Goal: Check status

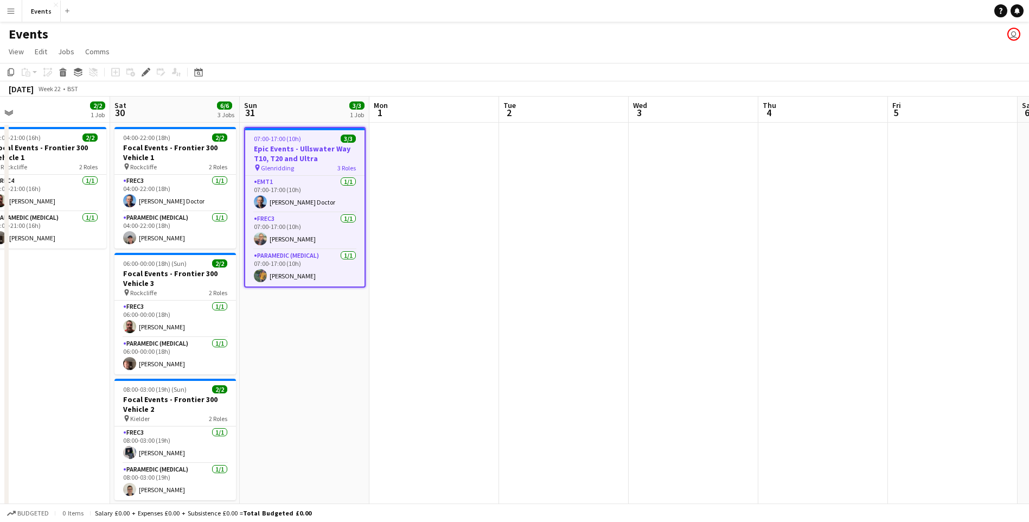
drag, startPoint x: 492, startPoint y: 407, endPoint x: 436, endPoint y: 392, distance: 57.3
click at [436, 392] on app-calendar-viewport "Tue 26 Wed 27 Thu 28 Fri 29 2/2 1 Job Sat 30 6/6 3 Jobs Sun 31 3/3 1 Job Mon 1 …" at bounding box center [514, 311] width 1029 height 428
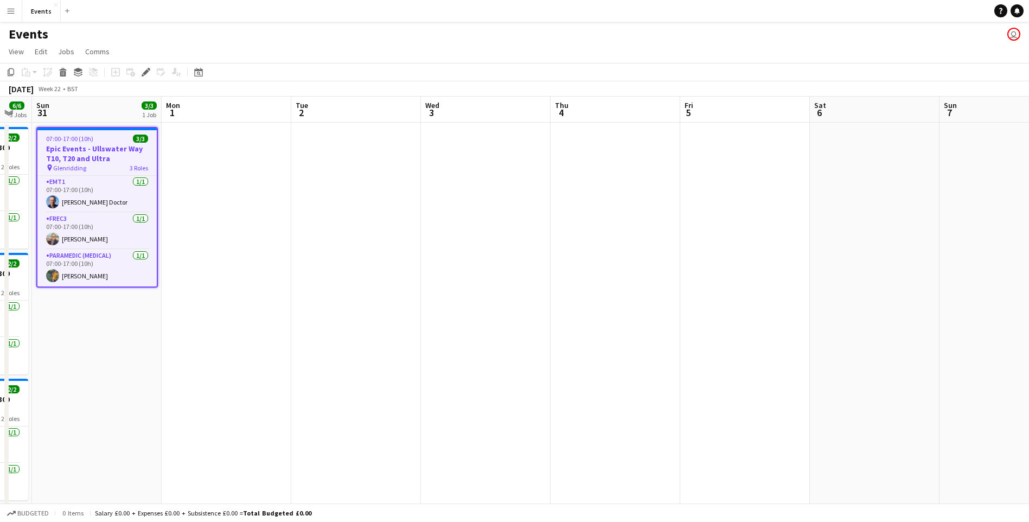
drag, startPoint x: 602, startPoint y: 417, endPoint x: 451, endPoint y: 383, distance: 154.6
click at [451, 383] on app-calendar-viewport "Thu 28 Fri 29 2/2 1 Job Sat 30 6/6 3 Jobs Sun 31 3/3 1 Job Mon 1 Tue 2 Wed 3 Th…" at bounding box center [514, 311] width 1029 height 428
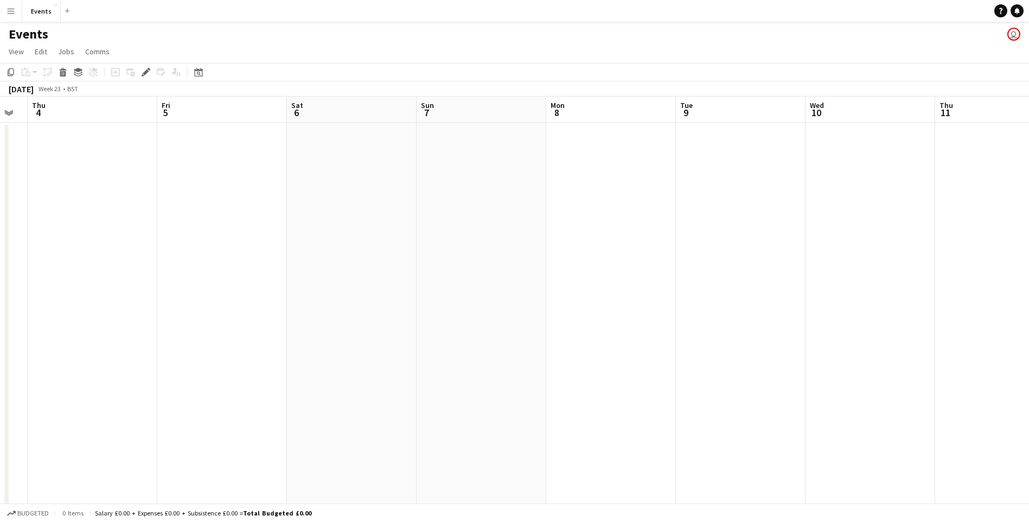
drag, startPoint x: 710, startPoint y: 387, endPoint x: 691, endPoint y: 385, distance: 19.1
click at [190, 323] on app-calendar-viewport "Mon 1 Tue 2 Wed 3 Thu 4 Fri 5 Sat 6 Sun 7 Mon 8 Tue 9 Wed 10 Thu 11 Fri 12 Sat …" at bounding box center [514, 311] width 1029 height 428
drag, startPoint x: 735, startPoint y: 384, endPoint x: 264, endPoint y: 331, distance: 473.7
click at [264, 331] on app-calendar-viewport "Fri 5 Sat 6 Sun 7 Mon 8 Tue 9 Wed 10 Thu 11 Fri 12 Sat 13 Sun 14 Mon 15 Tue 16 …" at bounding box center [514, 311] width 1029 height 428
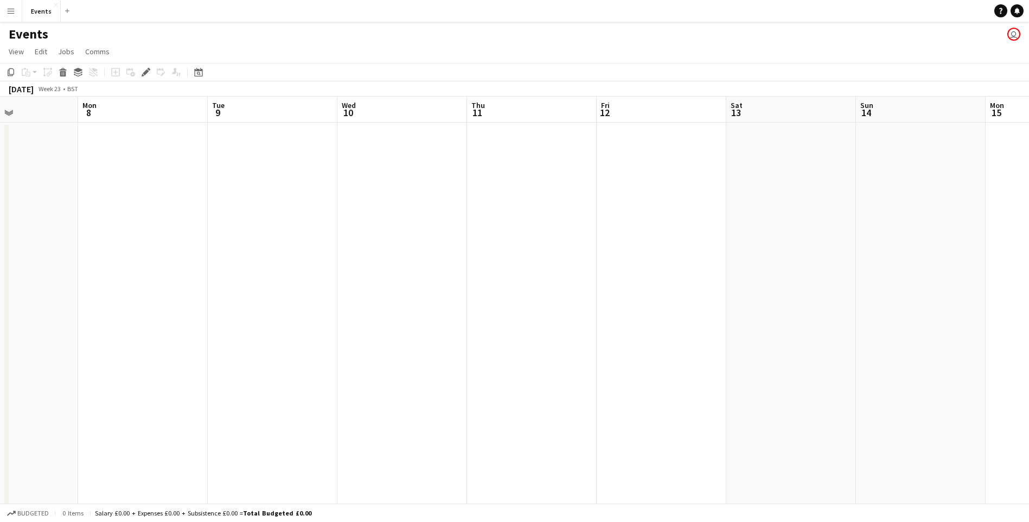
click at [579, 343] on app-date-cell at bounding box center [532, 324] width 130 height 402
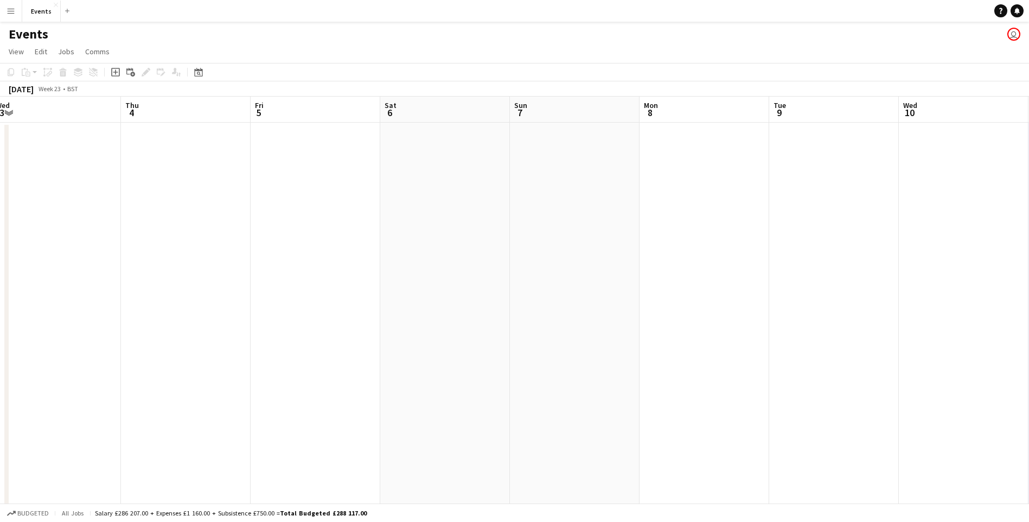
drag, startPoint x: 235, startPoint y: 312, endPoint x: 634, endPoint y: 364, distance: 402.4
click at [825, 334] on app-calendar-viewport "Mon 1 Tue 2 Wed 3 Thu 4 Fri 5 Sat 6 Sun 7 Mon 8 Tue 9 Wed 10 Thu 11 Fri 12 Sat …" at bounding box center [514, 311] width 1029 height 428
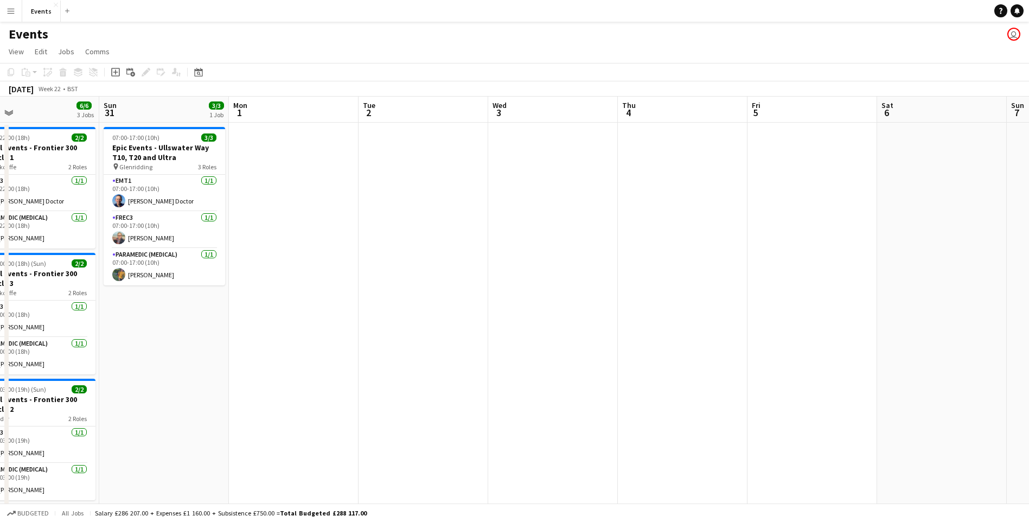
drag, startPoint x: 645, startPoint y: 333, endPoint x: 612, endPoint y: 338, distance: 33.4
click at [667, 338] on app-calendar-viewport "Thu 28 Fri 29 2/2 1 Job Sat 30 6/6 3 Jobs Sun 31 3/3 1 Job Mon 1 Tue 2 Wed 3 Th…" at bounding box center [514, 311] width 1029 height 428
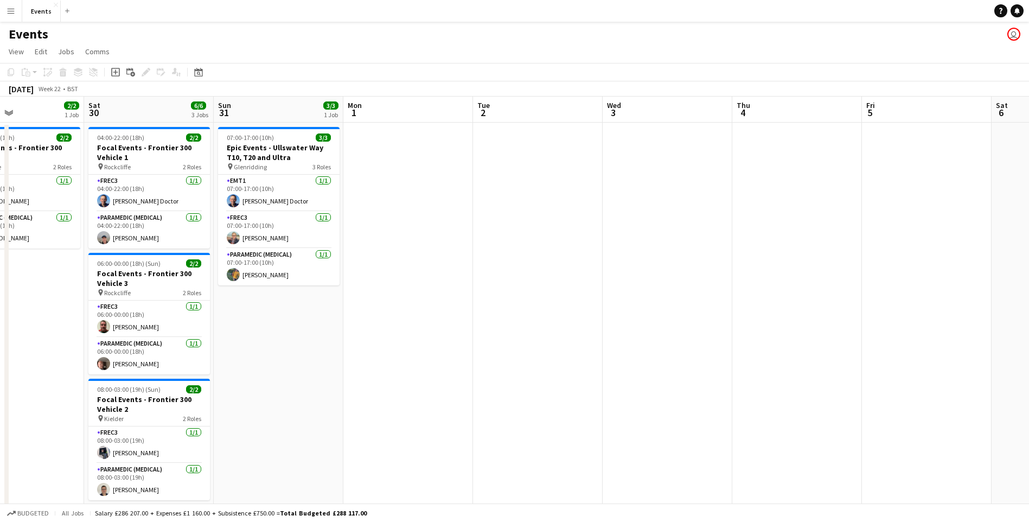
drag, startPoint x: 213, startPoint y: 323, endPoint x: 647, endPoint y: 365, distance: 436.9
click at [647, 365] on app-calendar-viewport "Wed 27 Thu 28 Fri 29 2/2 1 Job Sat 30 6/6 3 Jobs Sun 31 3/3 1 Job Mon 1 Tue 2 W…" at bounding box center [514, 311] width 1029 height 428
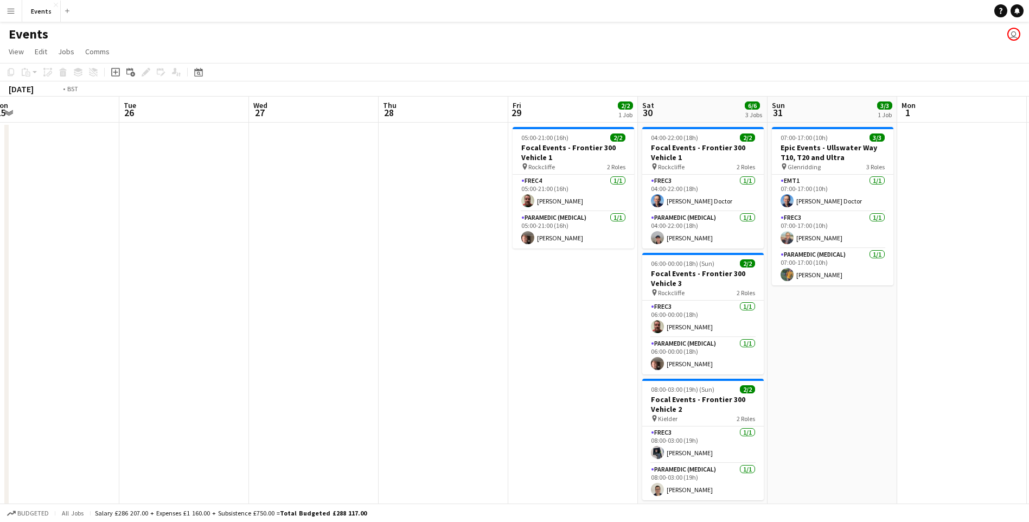
scroll to position [0, 297]
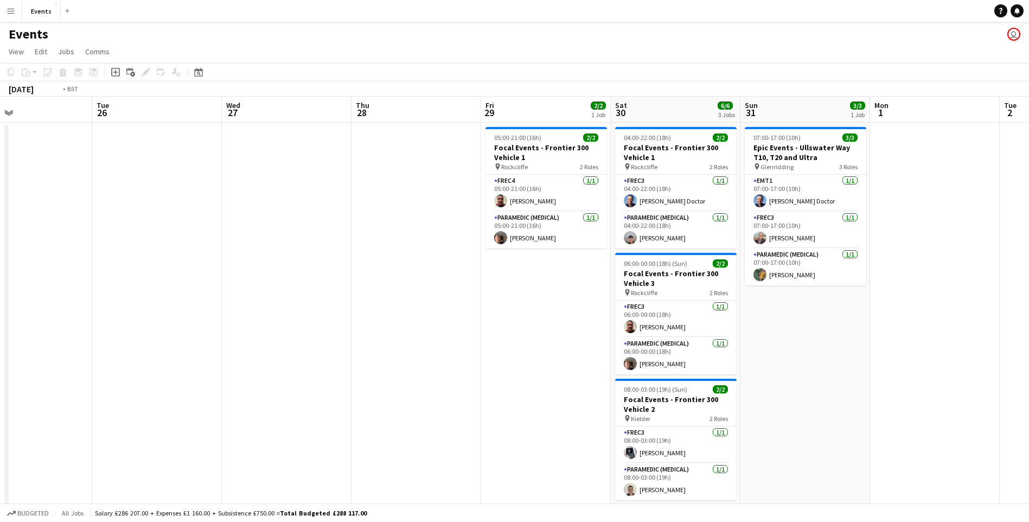
drag, startPoint x: 74, startPoint y: 374, endPoint x: 696, endPoint y: 394, distance: 622.2
click at [696, 394] on app-calendar-viewport "Sat 23 Sun 24 Mon 25 Tue 26 Wed 27 Thu 28 Fri 29 2/2 1 Job Sat 30 6/6 3 Jobs Su…" at bounding box center [514, 311] width 1029 height 428
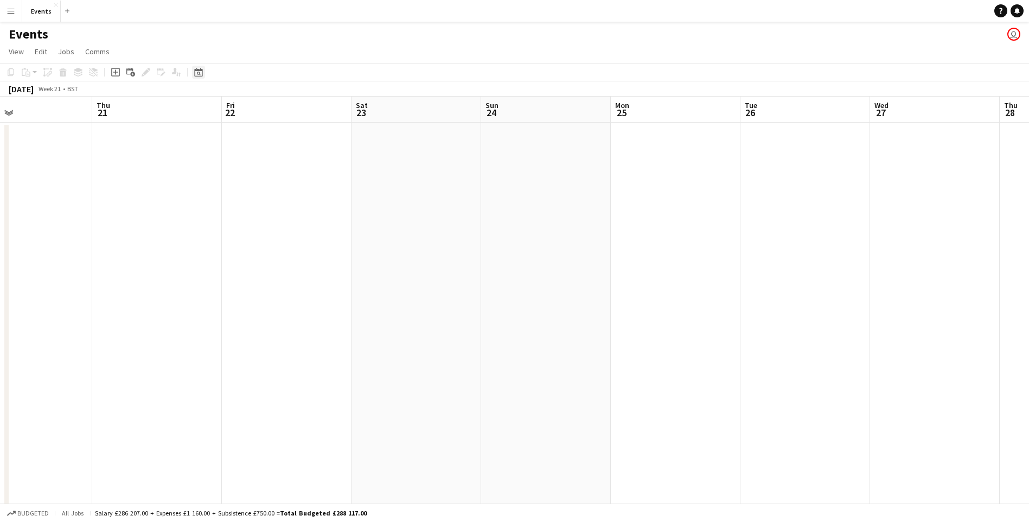
click at [193, 70] on div "Date picker" at bounding box center [198, 72] width 13 height 13
click at [272, 229] on button "[DATE]" at bounding box center [275, 230] width 31 height 17
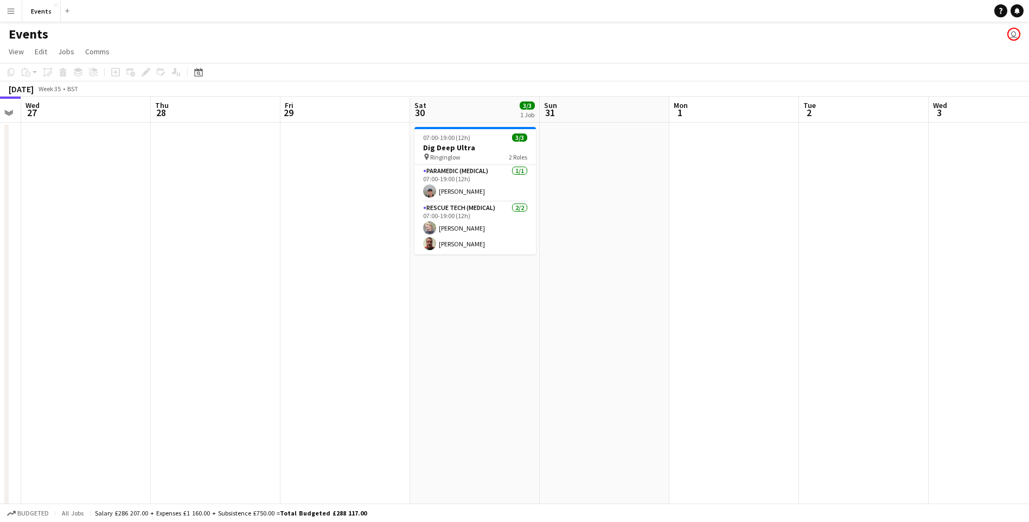
drag, startPoint x: 637, startPoint y: 413, endPoint x: 124, endPoint y: 324, distance: 520.6
click at [124, 324] on app-calendar-viewport "Sun 24 5/5 2 Jobs Mon 25 Tue 26 Wed 27 Thu 28 Fri 29 Sat 30 3/3 1 Job Sun 31 Mo…" at bounding box center [514, 311] width 1029 height 428
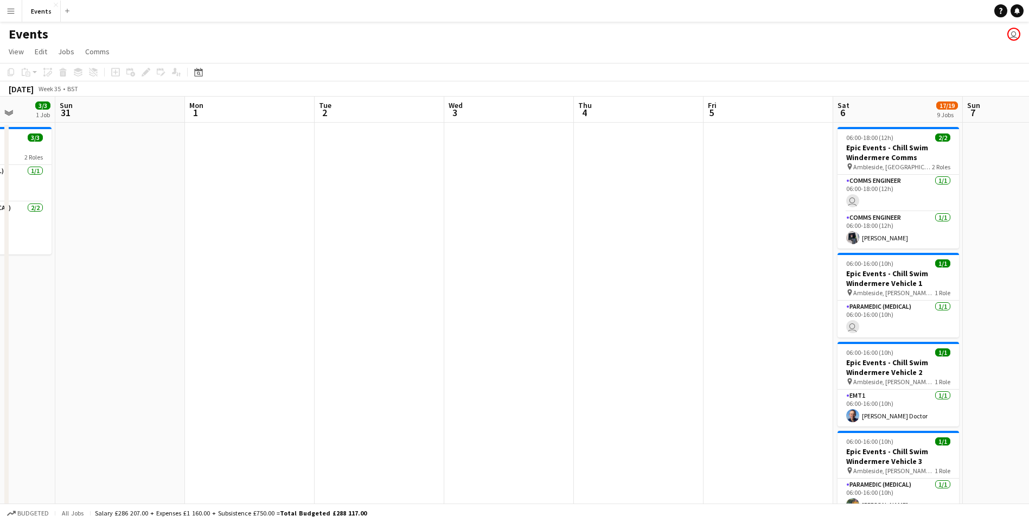
drag, startPoint x: 297, startPoint y: 358, endPoint x: 7, endPoint y: 277, distance: 300.9
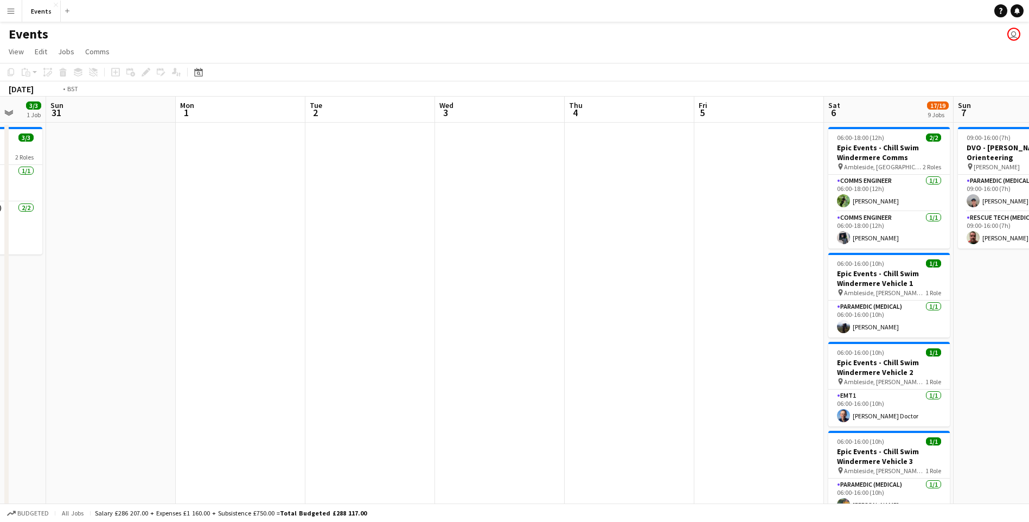
scroll to position [0, 402]
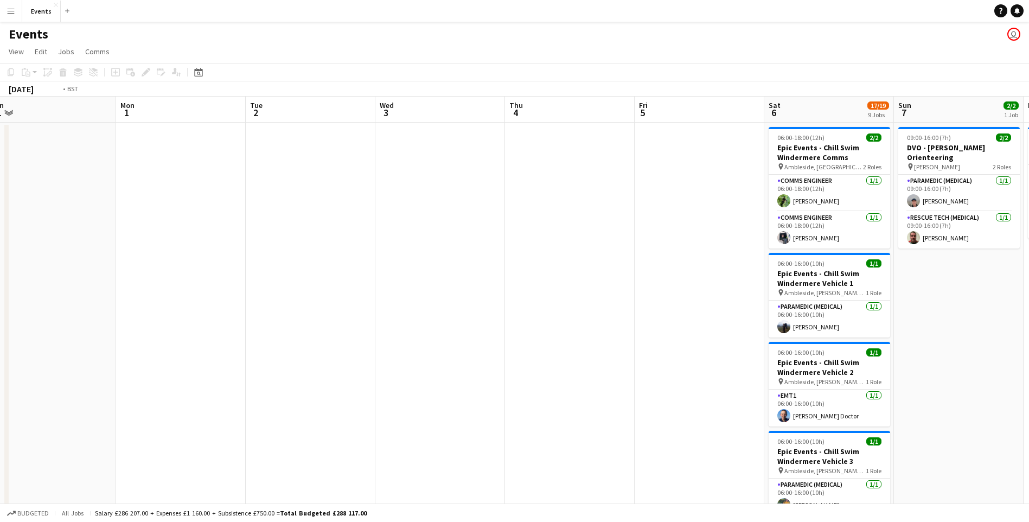
drag, startPoint x: 587, startPoint y: 336, endPoint x: 158, endPoint y: 287, distance: 431.6
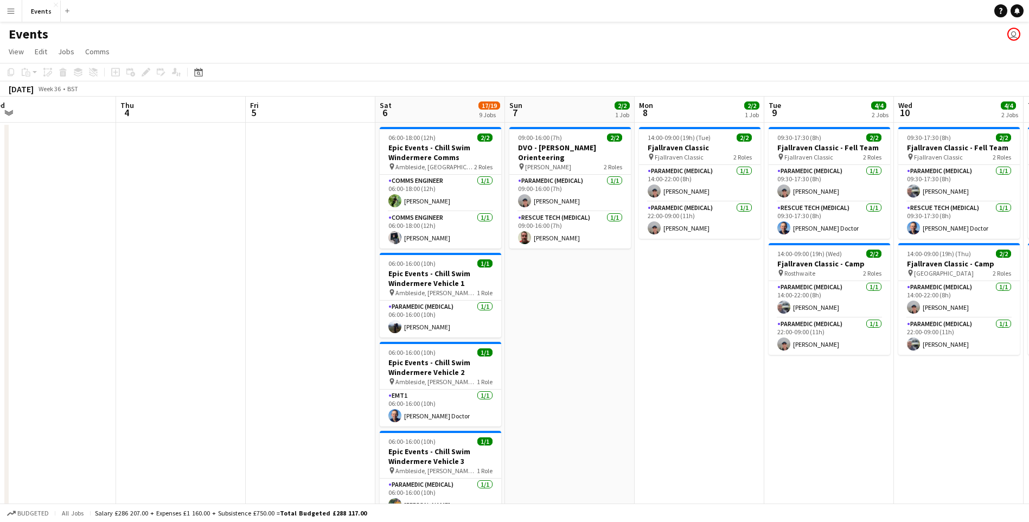
scroll to position [0, 345]
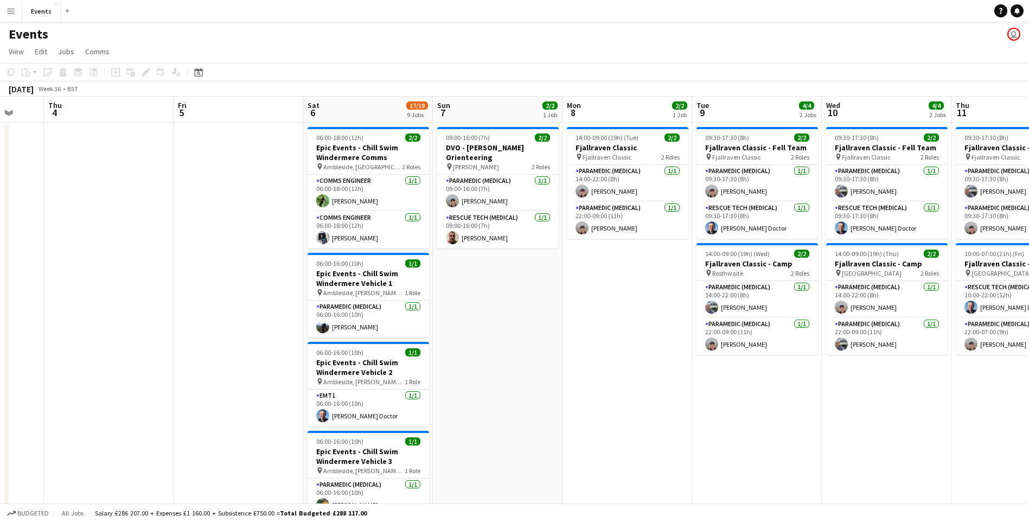
drag, startPoint x: 615, startPoint y: 351, endPoint x: 543, endPoint y: 356, distance: 72.3
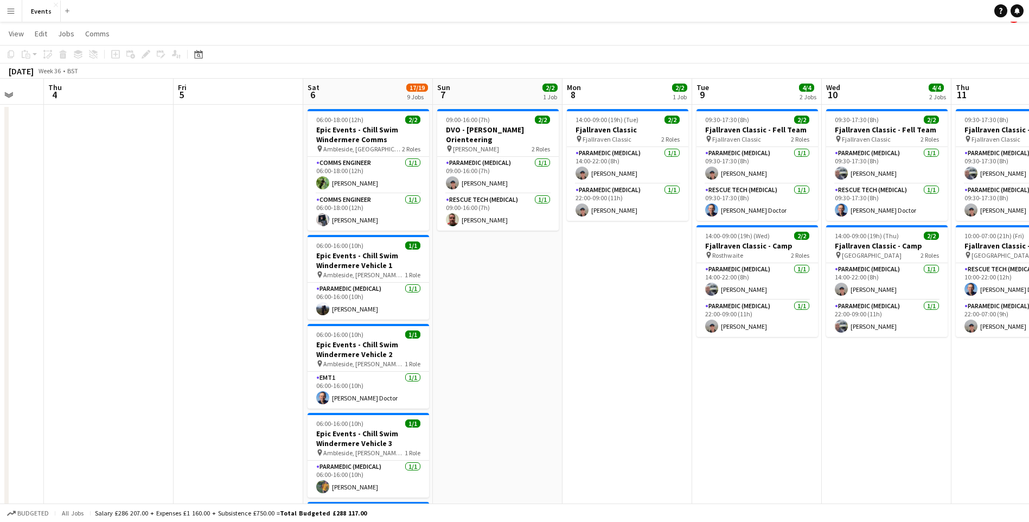
scroll to position [0, 0]
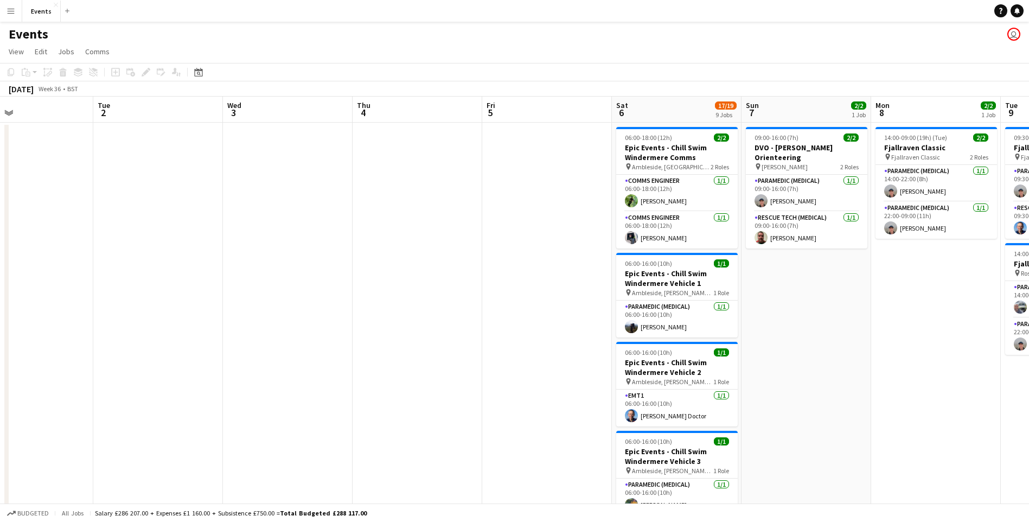
drag, startPoint x: 533, startPoint y: 342, endPoint x: 822, endPoint y: 330, distance: 289.2
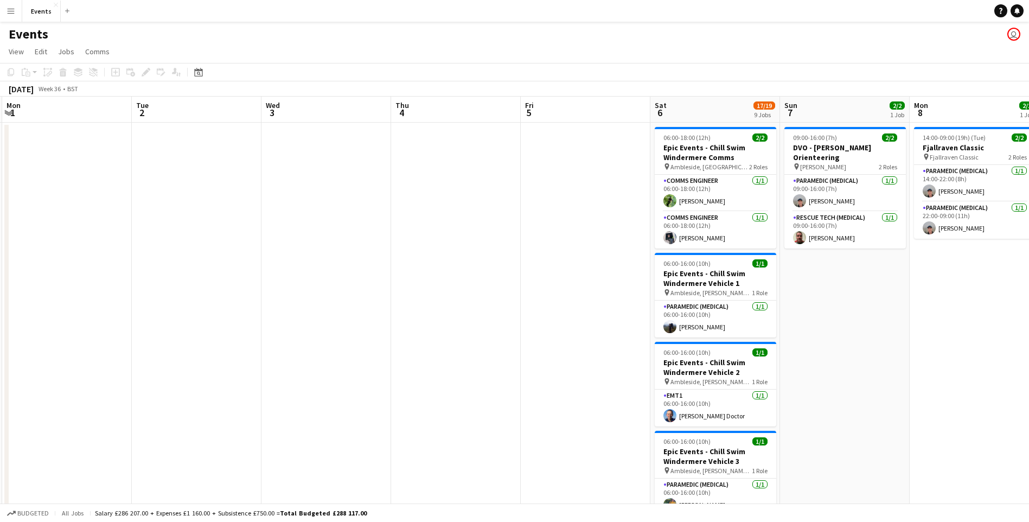
scroll to position [0, 368]
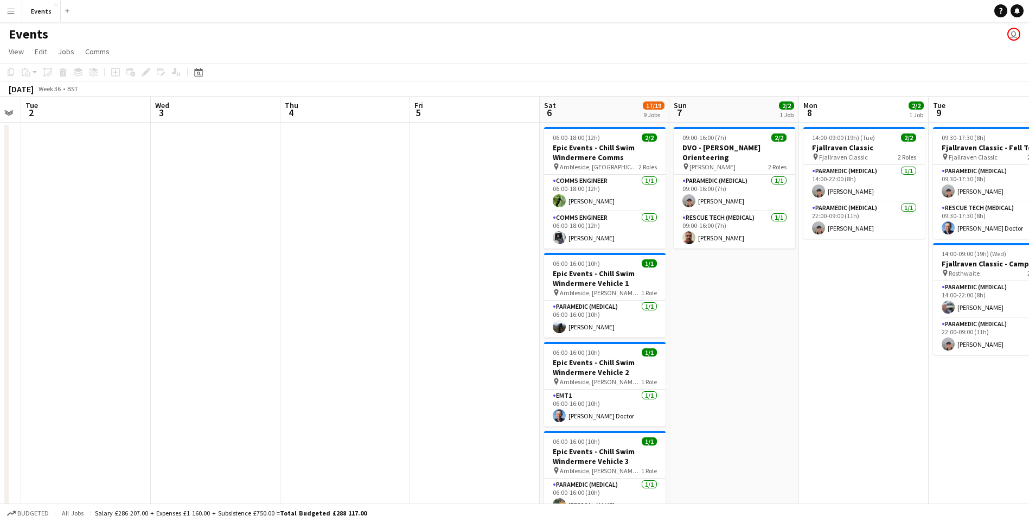
drag, startPoint x: 375, startPoint y: 342, endPoint x: 287, endPoint y: 339, distance: 87.9
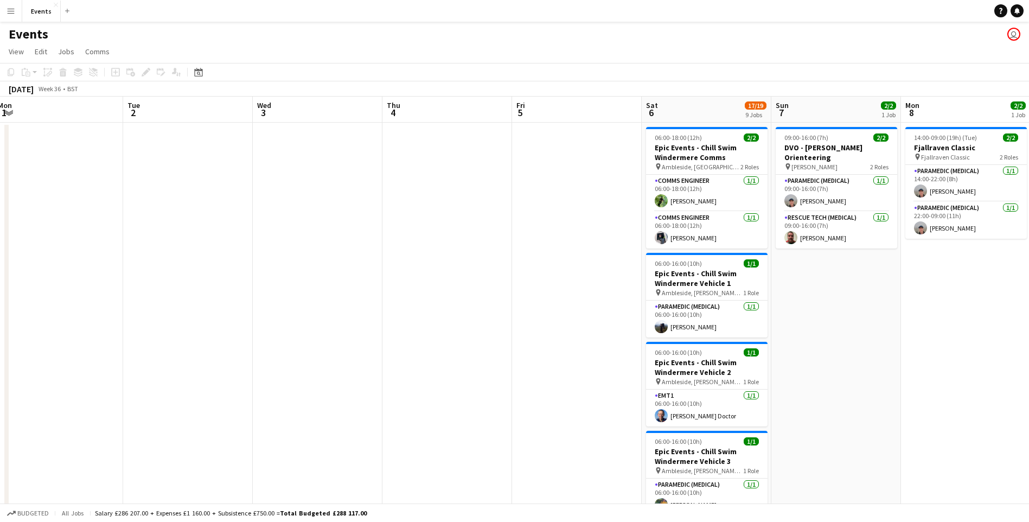
drag, startPoint x: 815, startPoint y: 385, endPoint x: 556, endPoint y: 400, distance: 260.1
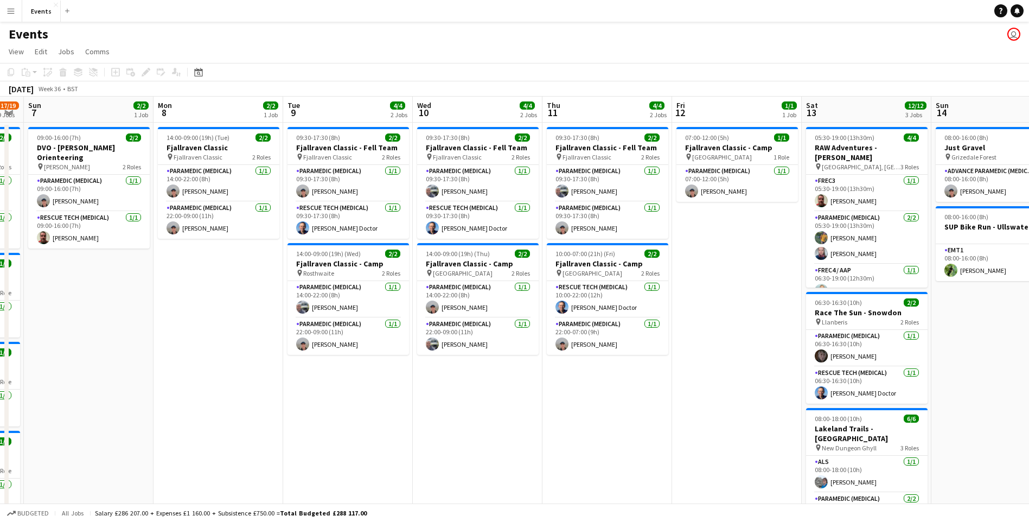
drag, startPoint x: 751, startPoint y: 428, endPoint x: 401, endPoint y: 452, distance: 351.1
